Goal: Book appointment/travel/reservation

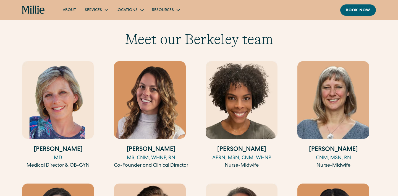
scroll to position [538, 0]
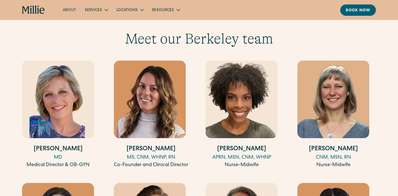
click at [224, 144] on h4 "Aqueelah Tillman" at bounding box center [242, 148] width 72 height 9
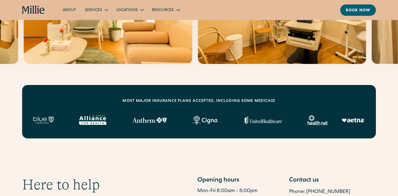
scroll to position [108, 0]
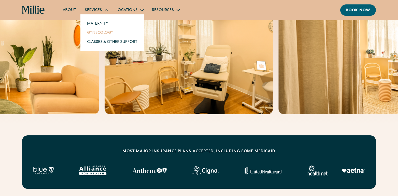
click at [95, 30] on link "Gynecology" at bounding box center [112, 32] width 59 height 9
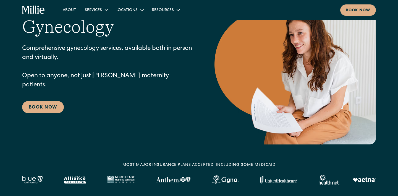
scroll to position [52, 0]
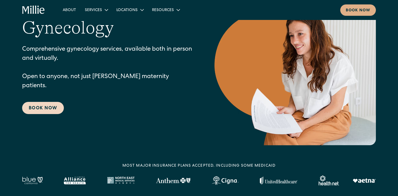
click at [57, 107] on link "Book Now" at bounding box center [43, 108] width 42 height 12
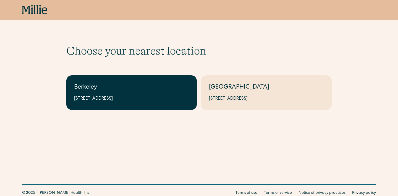
click at [138, 96] on div "2999 Regent St, Suite 524, Berkeley, CA 94705" at bounding box center [131, 98] width 115 height 7
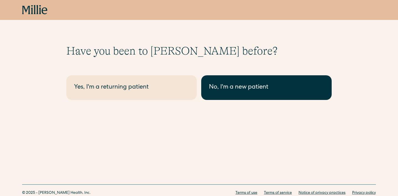
click at [231, 84] on div "No, I'm a new patient" at bounding box center [266, 87] width 115 height 9
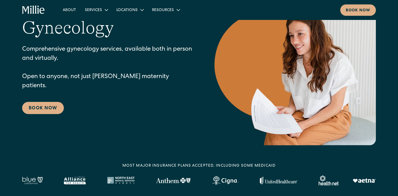
scroll to position [52, 0]
click at [74, 14] on link "About" at bounding box center [69, 9] width 22 height 9
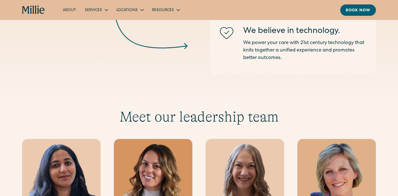
scroll to position [955, 0]
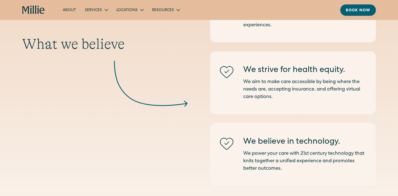
scroll to position [840, 0]
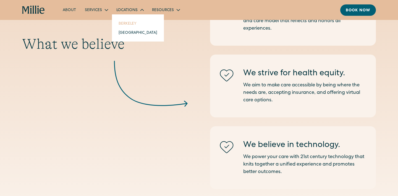
click at [123, 21] on link "Berkeley" at bounding box center [138, 23] width 48 height 9
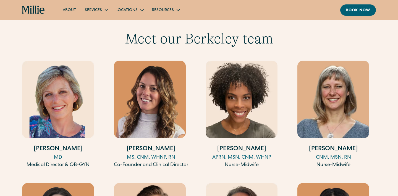
scroll to position [540, 0]
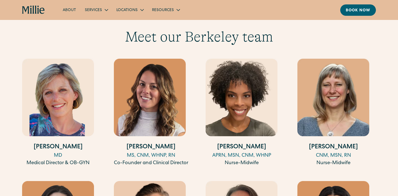
click at [55, 143] on h4 "[PERSON_NAME]" at bounding box center [58, 147] width 72 height 9
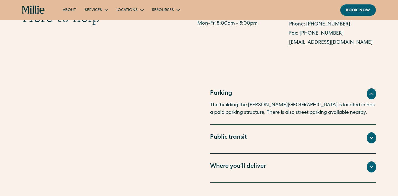
scroll to position [322, 0]
